Goal: Check status: Check status

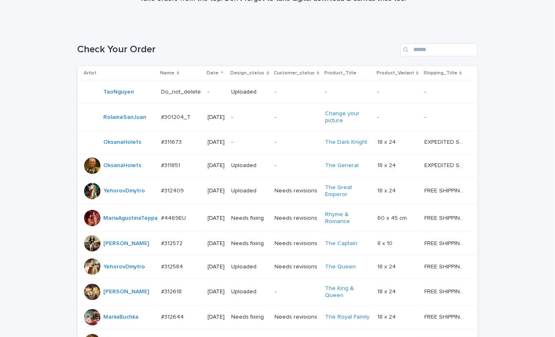
scroll to position [506, 0]
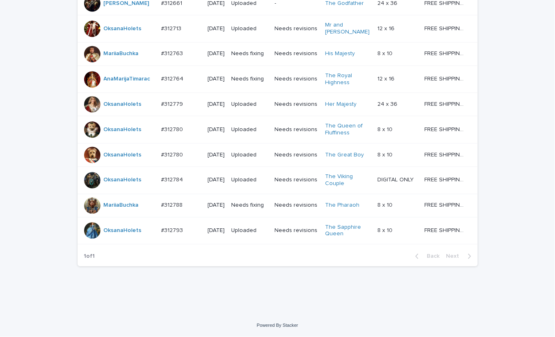
click at [293, 76] on td "Needs revisions" at bounding box center [297, 78] width 50 height 27
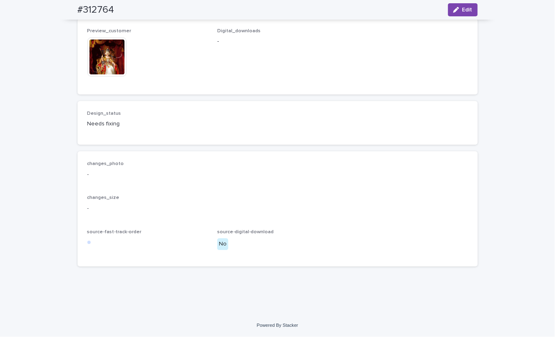
scroll to position [551, 0]
click at [97, 58] on img at bounding box center [106, 56] width 39 height 39
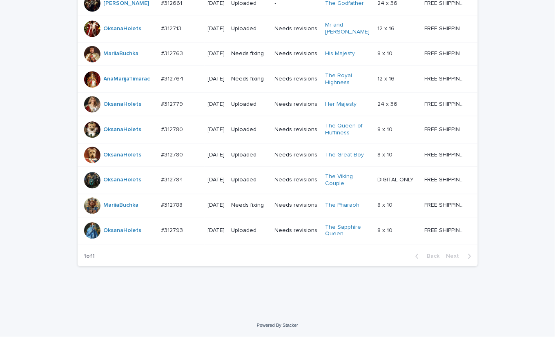
scroll to position [506, 0]
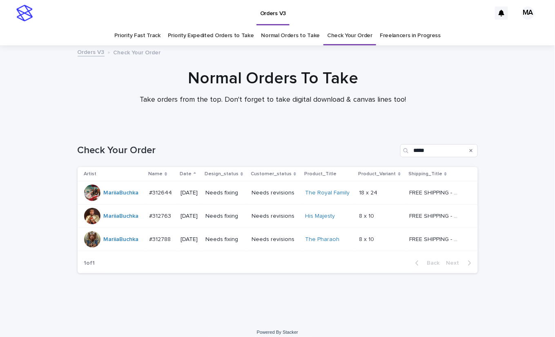
click at [279, 201] on td "Needs revisions" at bounding box center [275, 192] width 54 height 23
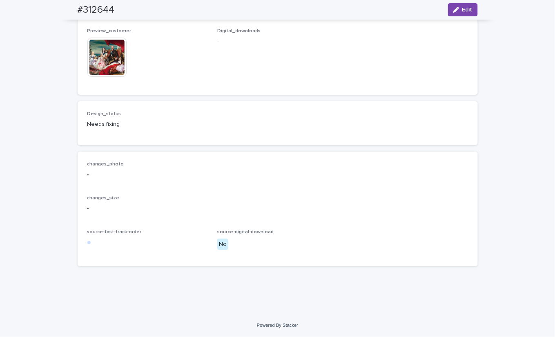
scroll to position [1259, 0]
click at [92, 56] on img at bounding box center [106, 57] width 39 height 39
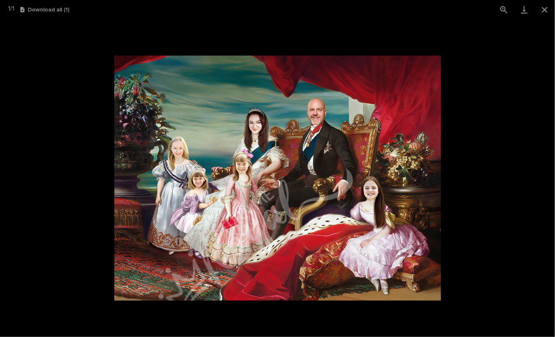
click at [63, 101] on picture at bounding box center [277, 178] width 555 height 318
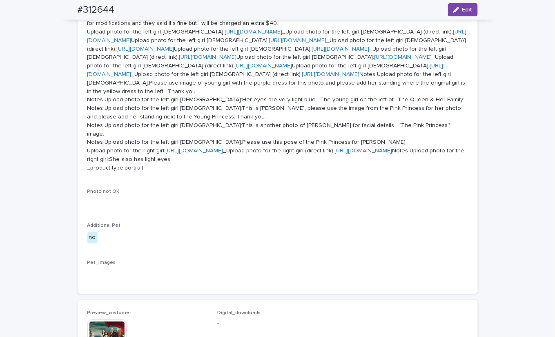
scroll to position [0, 0]
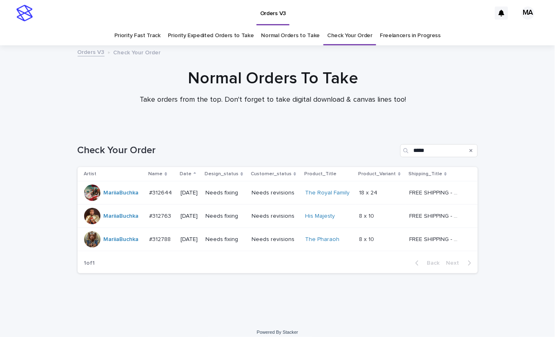
scroll to position [7, 0]
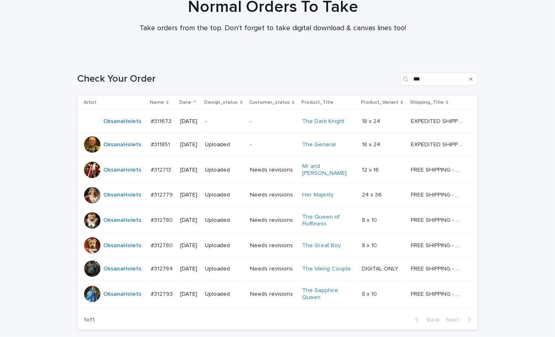
scroll to position [131, 0]
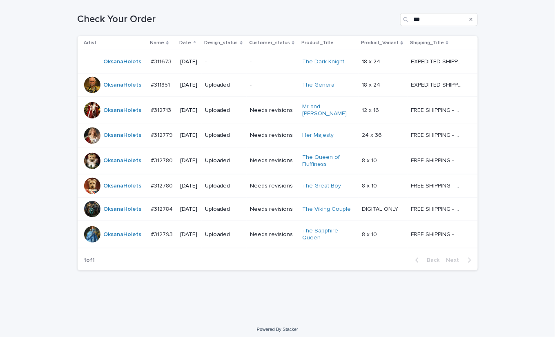
click at [232, 61] on p "-" at bounding box center [224, 61] width 38 height 7
